Goal: Task Accomplishment & Management: Manage account settings

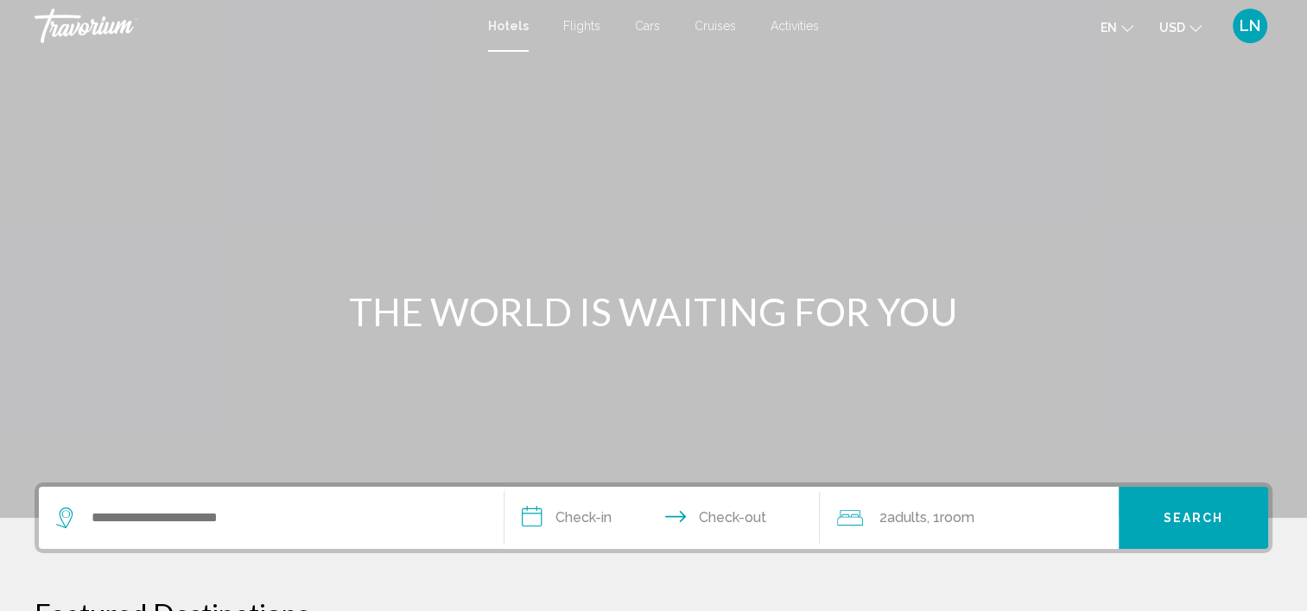
click at [1247, 23] on span "LN" at bounding box center [1249, 25] width 21 height 17
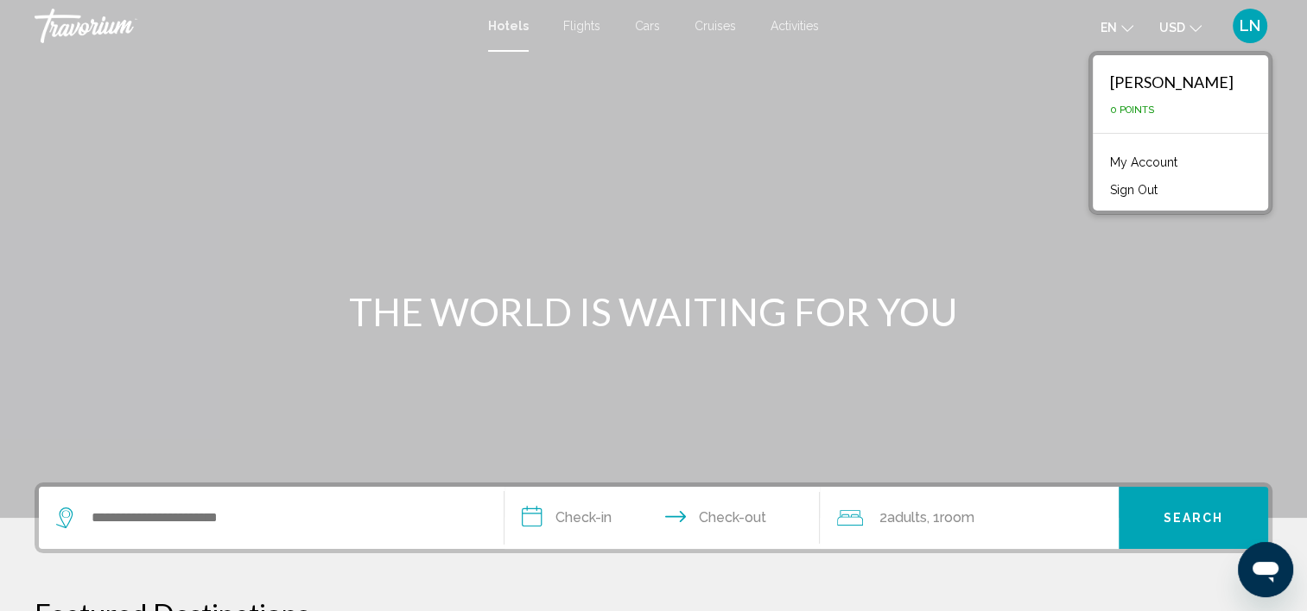
click at [1149, 159] on link "My Account" at bounding box center [1143, 162] width 85 height 22
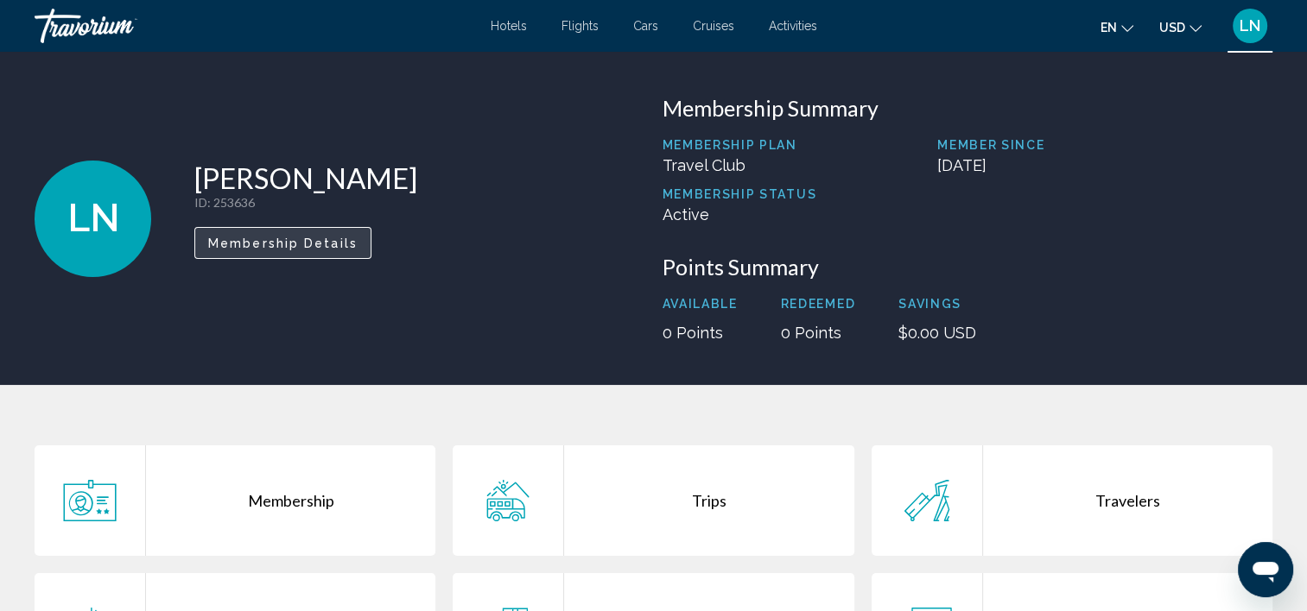
click at [342, 251] on button "Membership Details" at bounding box center [282, 243] width 177 height 32
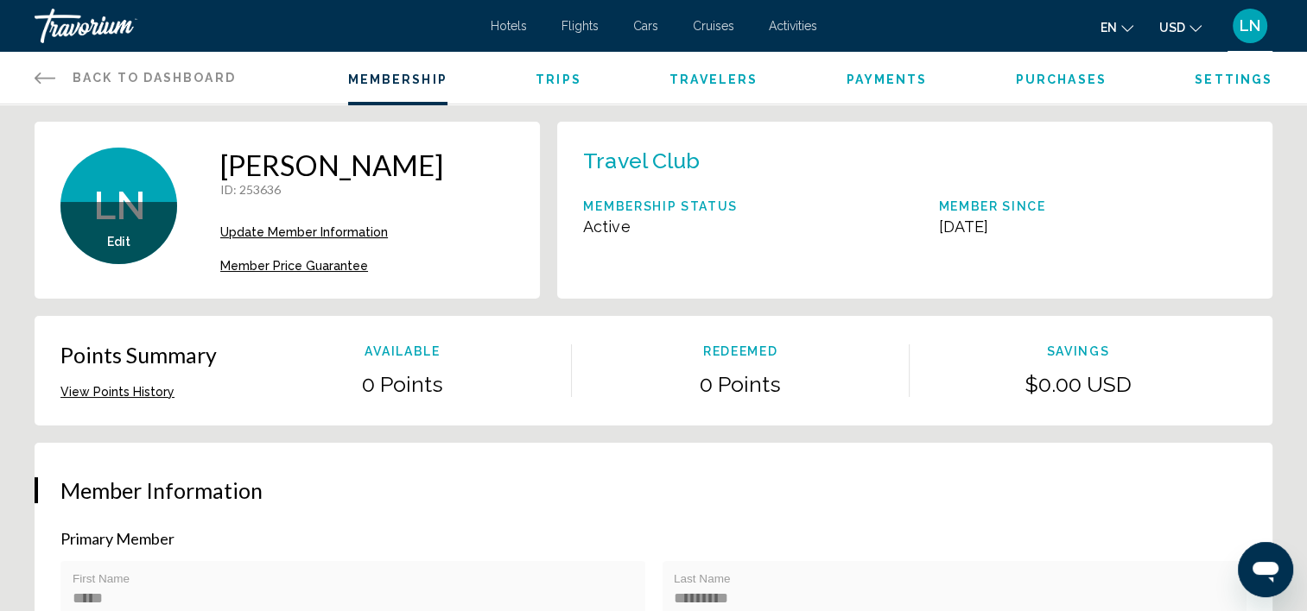
click at [299, 264] on span "Member Price Guarantee" at bounding box center [294, 266] width 148 height 14
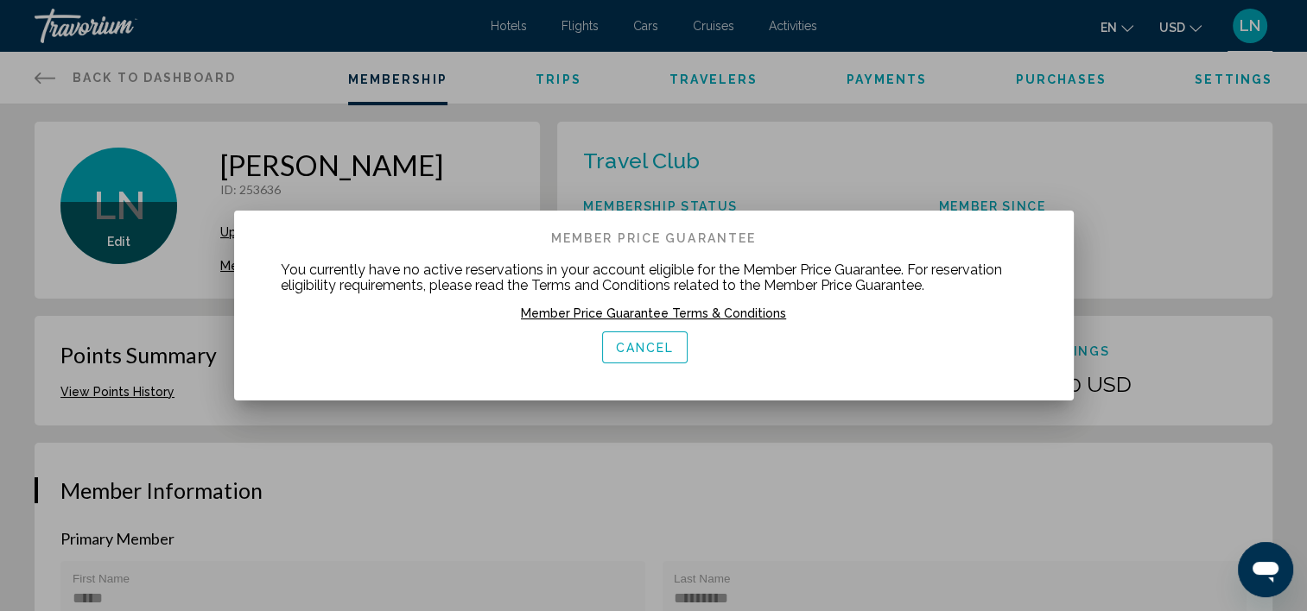
click at [656, 356] on button "Cancel" at bounding box center [645, 348] width 86 height 32
